Goal: Task Accomplishment & Management: Use online tool/utility

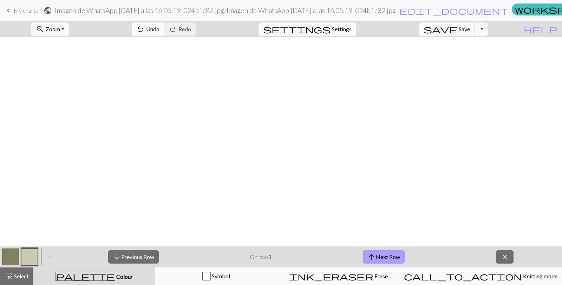
scroll to position [531, 0]
click at [372, 257] on span "arrow_upward" at bounding box center [372, 257] width 8 height 10
click at [386, 257] on button "arrow_upward Next Row" at bounding box center [384, 257] width 42 height 13
click at [378, 259] on button "arrow_upward Next Row" at bounding box center [384, 257] width 42 height 13
click at [386, 262] on button "arrow_upward Next Row" at bounding box center [384, 257] width 42 height 13
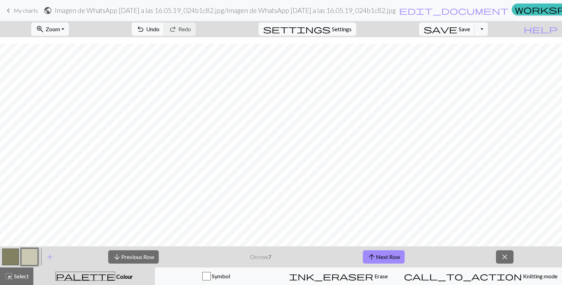
click at [399, 264] on button "arrow_upward Next Row" at bounding box center [384, 257] width 42 height 13
click at [388, 262] on button "arrow_upward Next Row" at bounding box center [384, 257] width 42 height 13
click at [398, 256] on button "arrow_upward Next Row" at bounding box center [384, 257] width 42 height 13
click at [397, 260] on button "arrow_upward Next Row" at bounding box center [385, 257] width 42 height 13
click at [388, 260] on button "arrow_upward Next Row" at bounding box center [385, 257] width 42 height 13
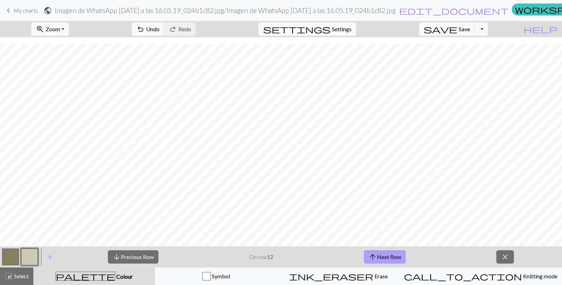
click at [385, 254] on button "arrow_upward Next Row" at bounding box center [385, 257] width 42 height 13
